Goal: Task Accomplishment & Management: Use online tool/utility

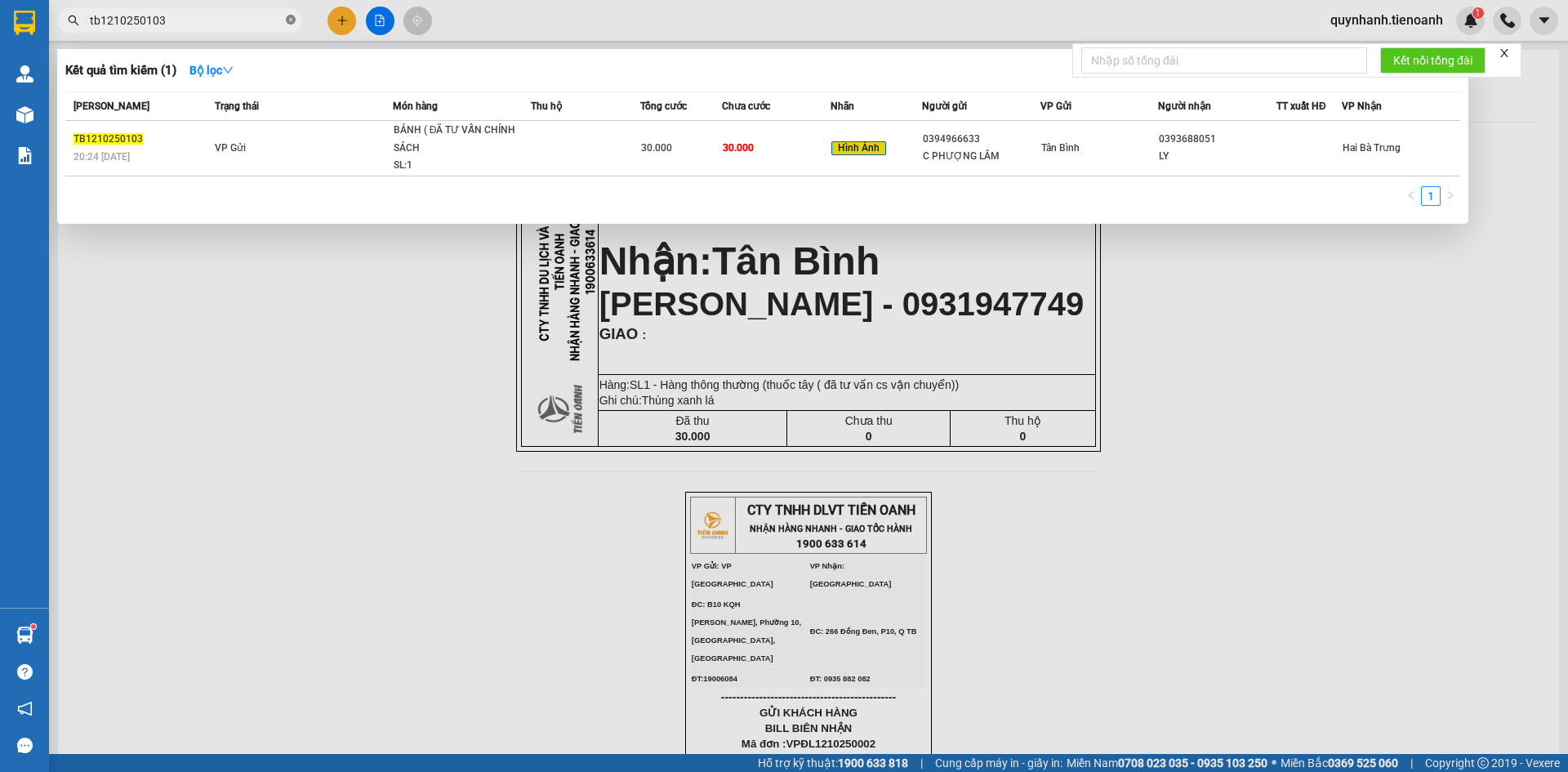
click at [288, 16] on icon "close-circle" at bounding box center [290, 19] width 10 height 10
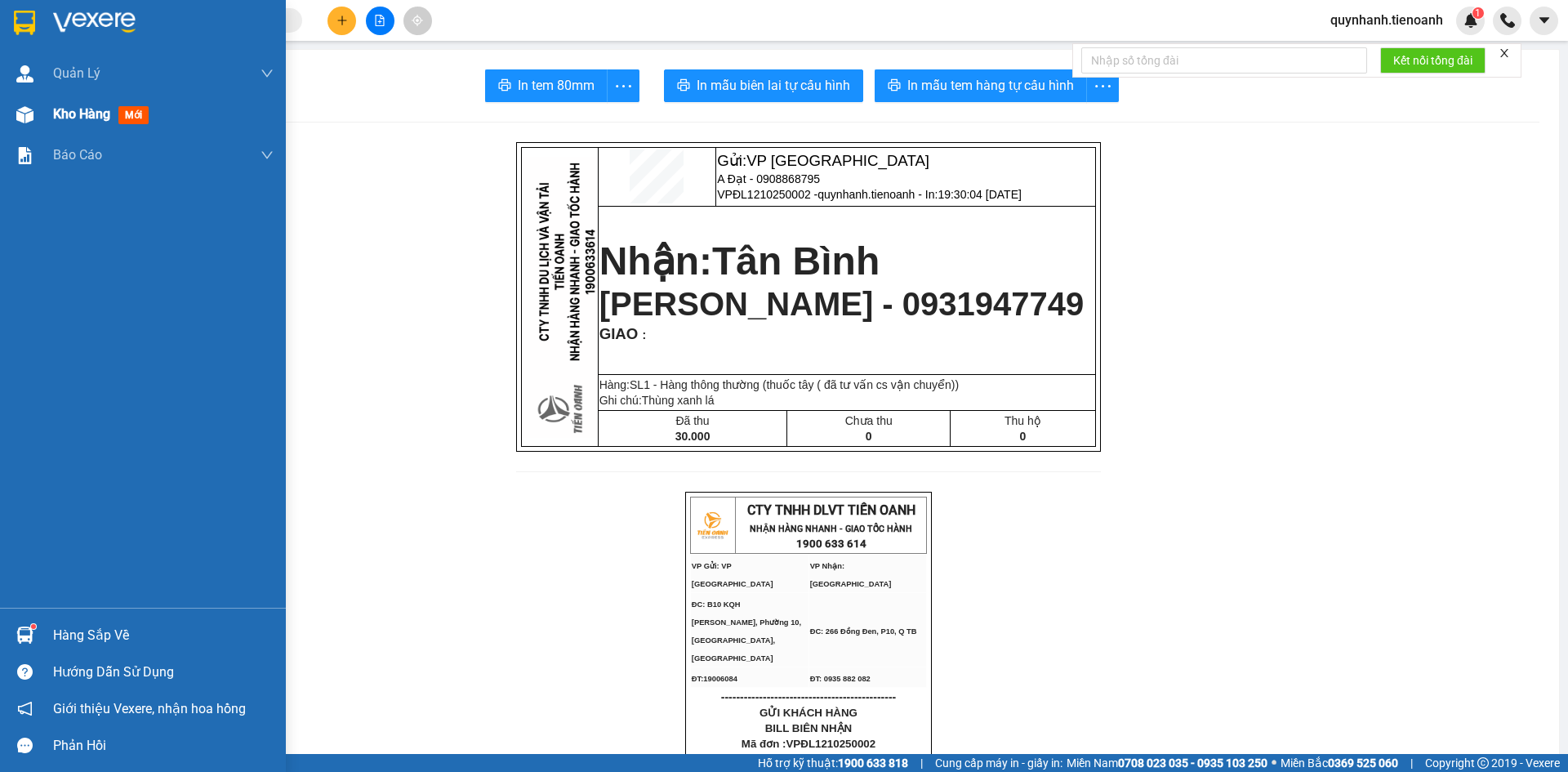
click at [71, 115] on span "Kho hàng" at bounding box center [81, 114] width 57 height 16
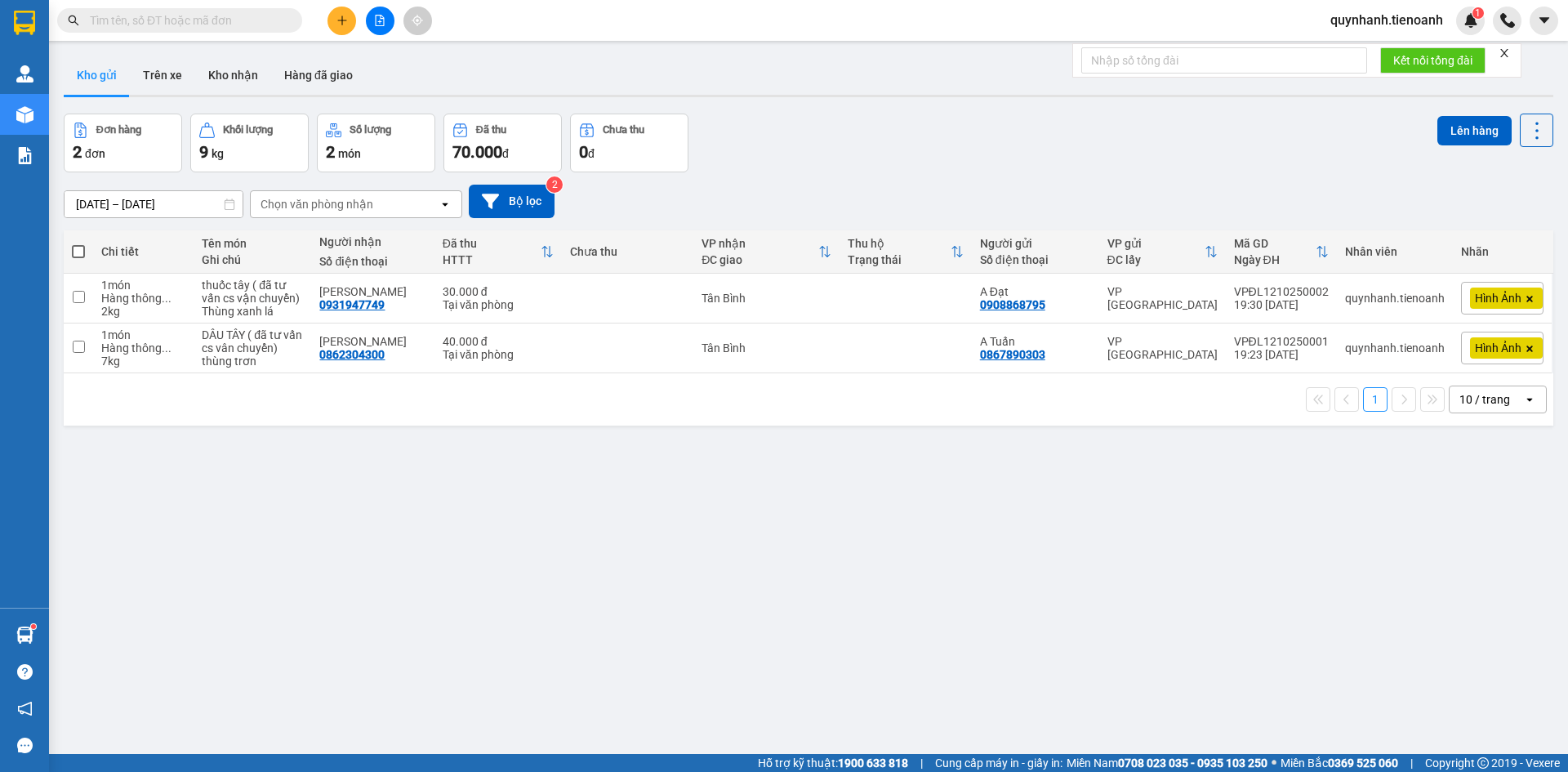
click at [79, 246] on span at bounding box center [78, 251] width 13 height 13
click at [79, 244] on input "checkbox" at bounding box center [79, 244] width 0 height 0
checkbox input "true"
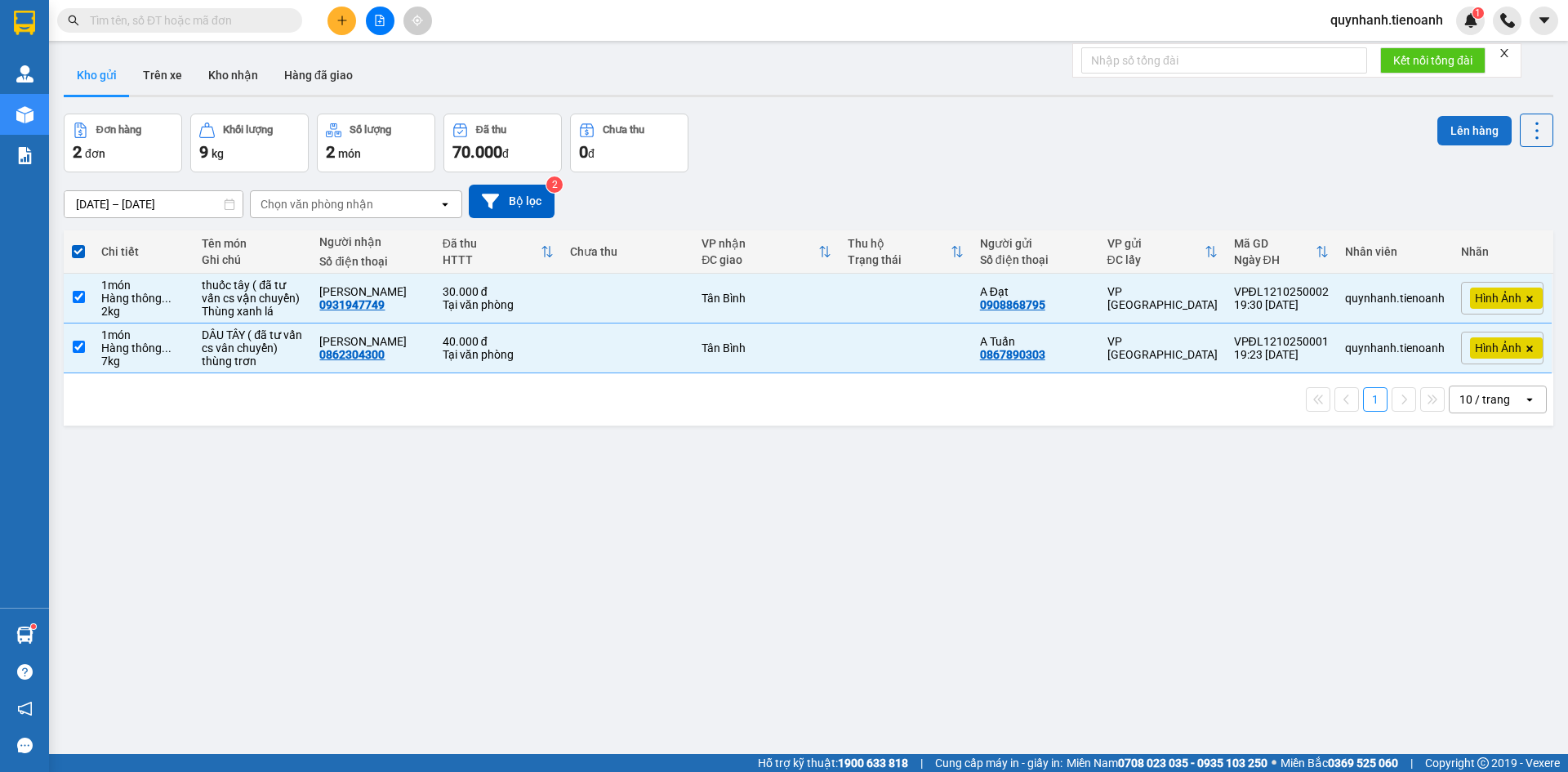
click at [1448, 137] on button "Lên hàng" at bounding box center [1474, 130] width 74 height 29
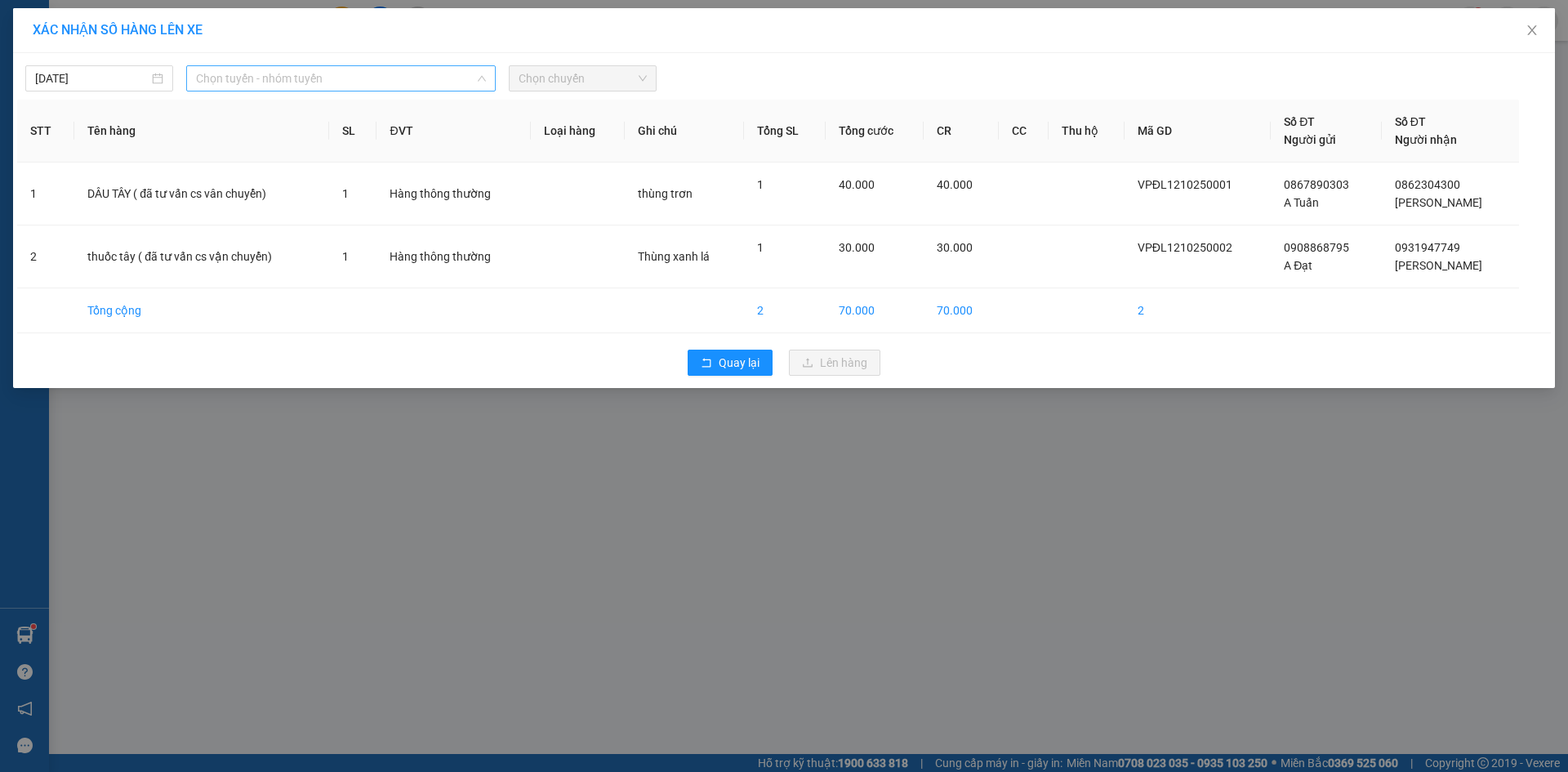
click at [299, 74] on span "Chọn tuyến - nhóm tuyến" at bounding box center [341, 79] width 290 height 25
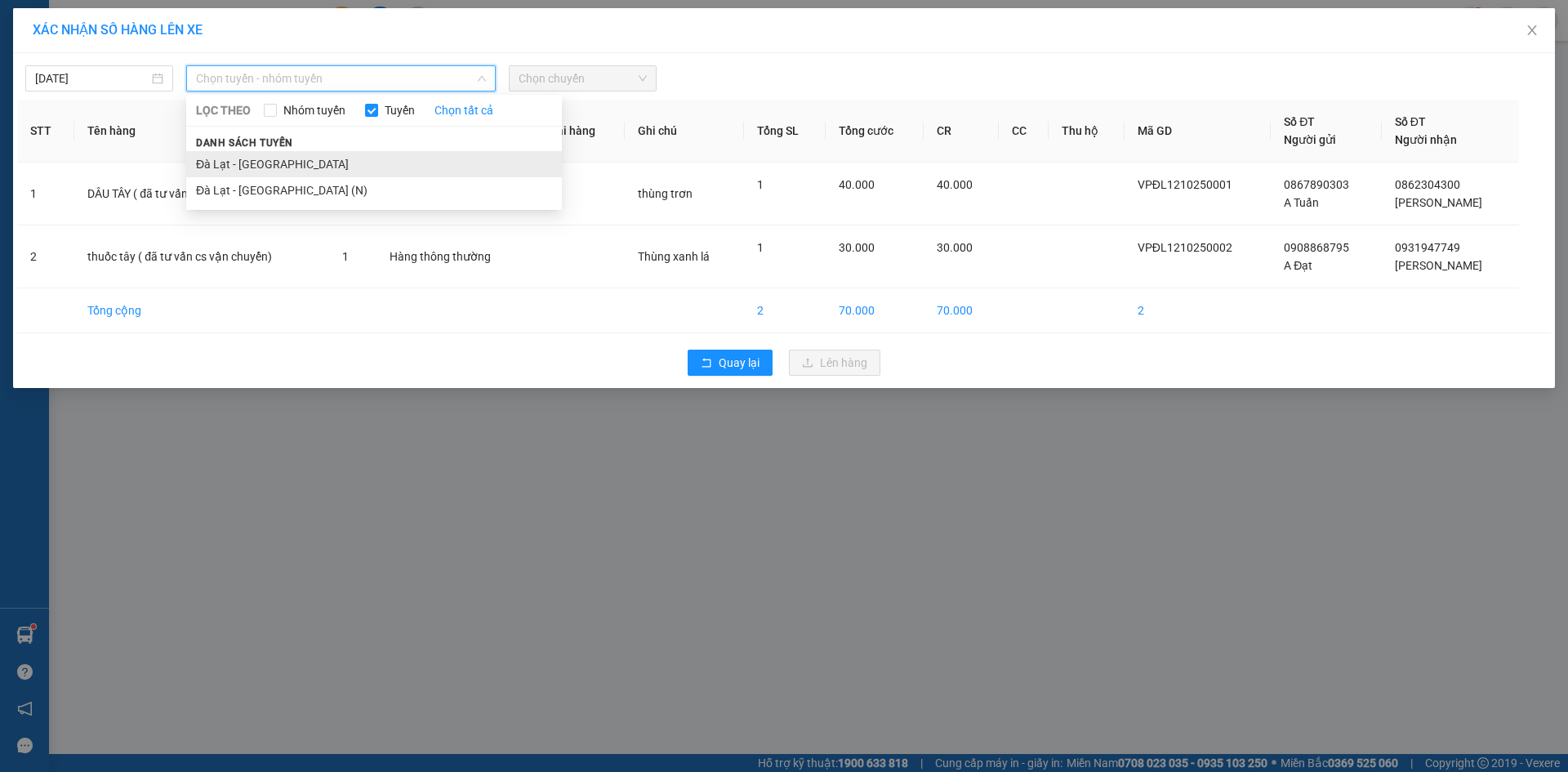
click at [277, 159] on li "Đà Lạt - [GEOGRAPHIC_DATA]" at bounding box center [374, 164] width 376 height 26
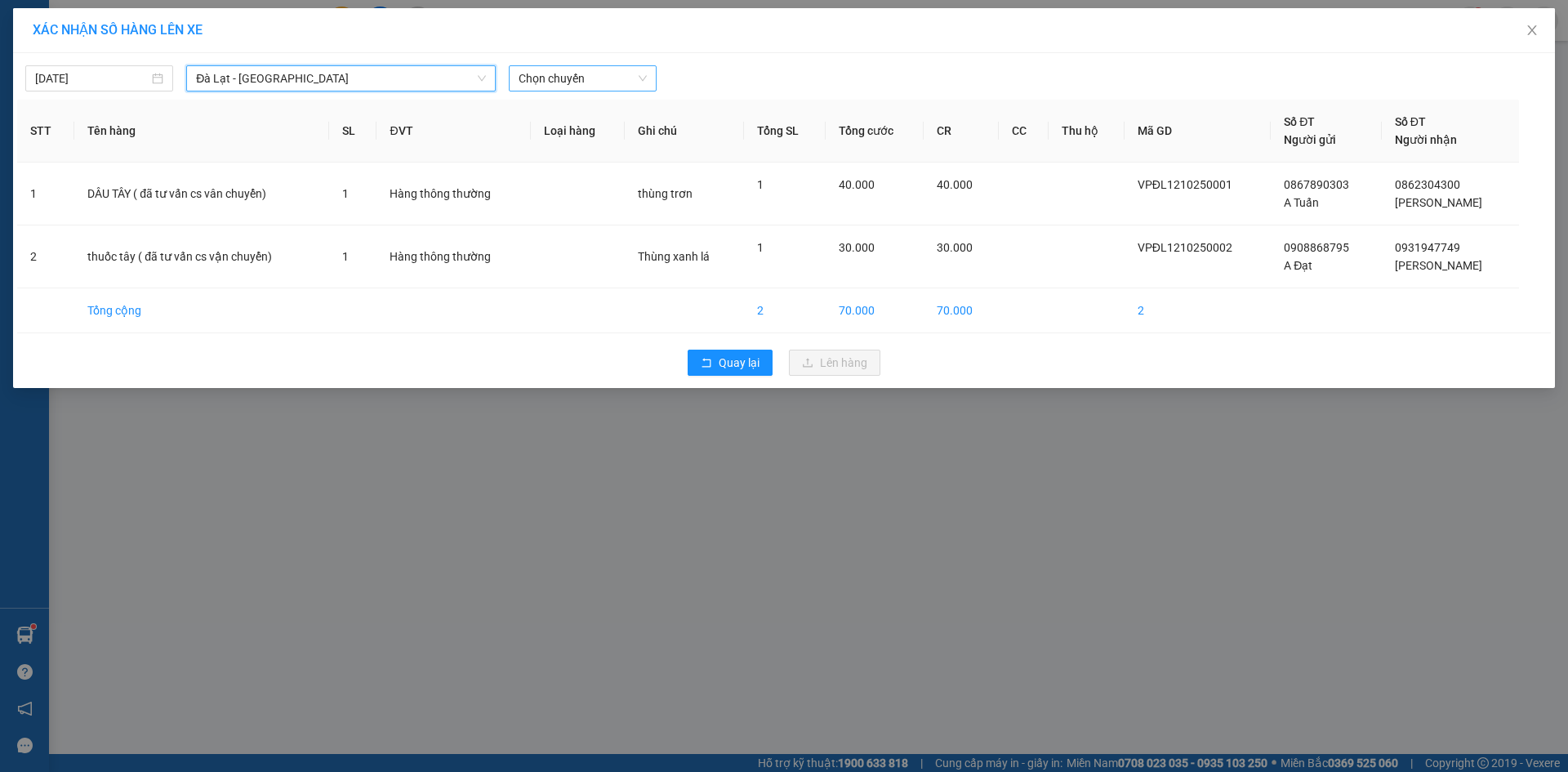
click at [619, 75] on span "Chọn chuyến" at bounding box center [582, 79] width 128 height 25
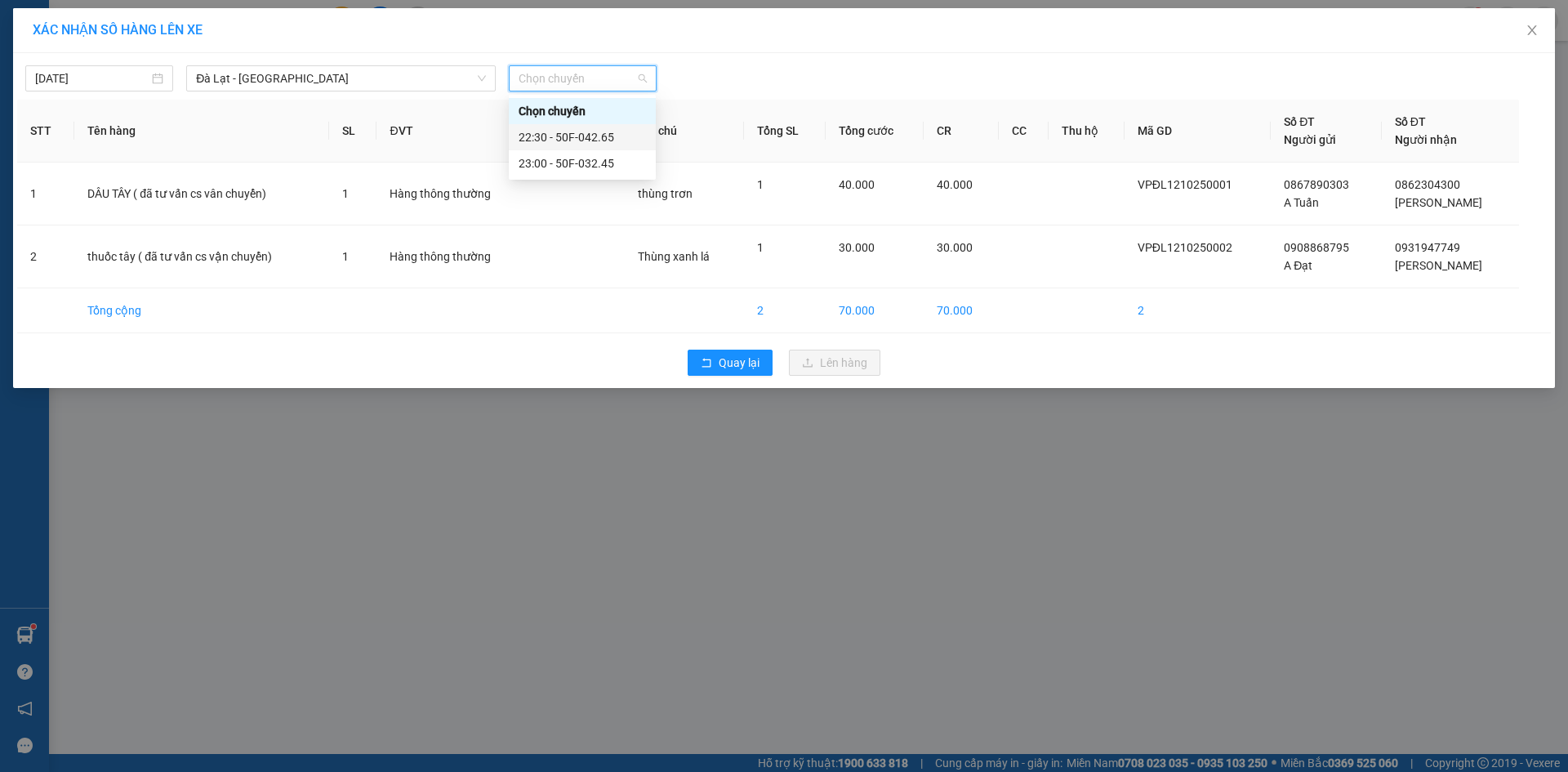
click at [601, 136] on div "22:30 - 50F-042.65" at bounding box center [582, 137] width 127 height 18
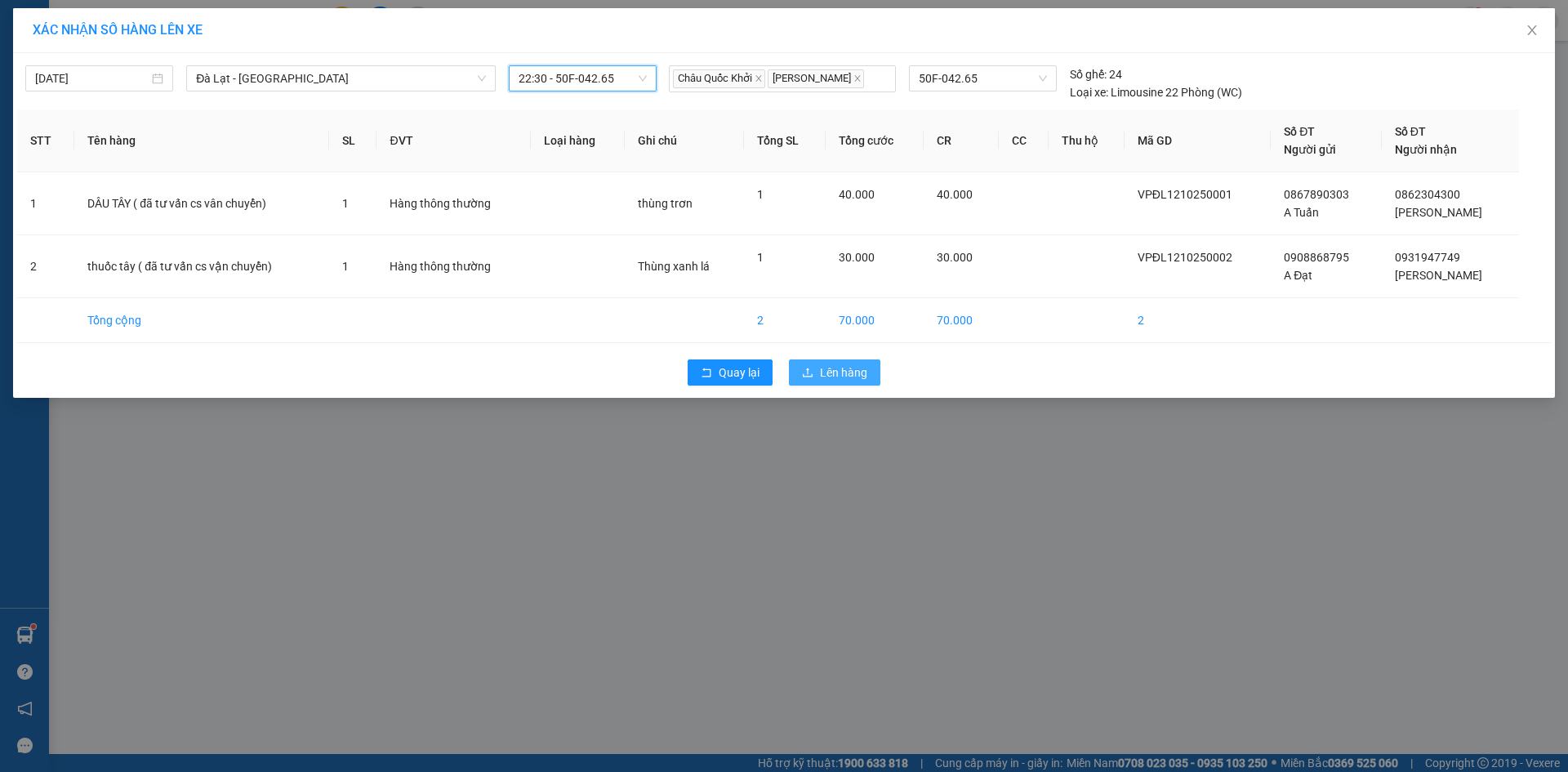
click at [825, 362] on button "Lên hàng" at bounding box center [835, 372] width 92 height 26
